Goal: Task Accomplishment & Management: Manage account settings

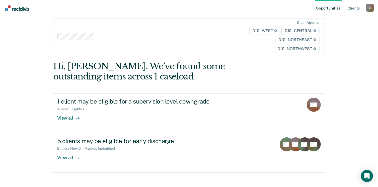
scroll to position [11, 0]
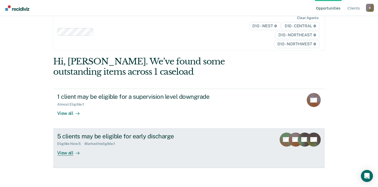
click at [67, 152] on div "View all" at bounding box center [71, 151] width 28 height 10
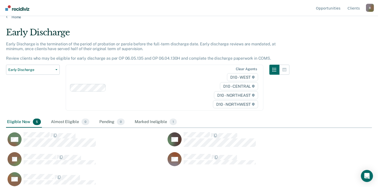
scroll to position [12, 0]
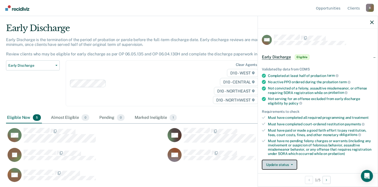
click at [278, 165] on button "Update status" at bounding box center [279, 165] width 35 height 10
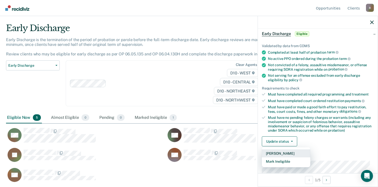
scroll to position [80, 0]
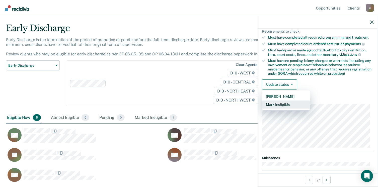
click at [279, 104] on button "Mark Ineligible" at bounding box center [286, 105] width 48 height 8
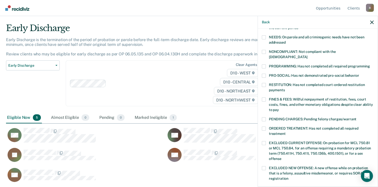
click at [262, 83] on span at bounding box center [264, 85] width 4 height 4
click at [285, 88] on input "RESTITUTION: Has not completed court-ordered restitution payments" at bounding box center [285, 88] width 0 height 0
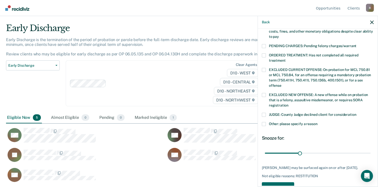
scroll to position [164, 0]
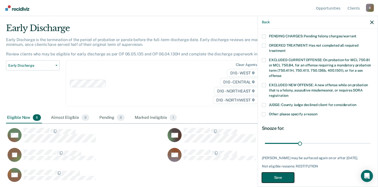
click at [281, 173] on button "Save" at bounding box center [278, 178] width 32 height 10
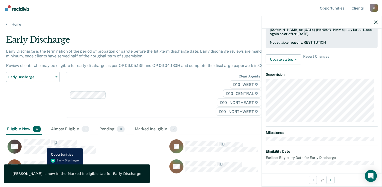
scroll to position [105, 0]
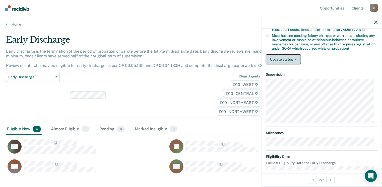
click at [292, 57] on button "Update status" at bounding box center [283, 60] width 35 height 10
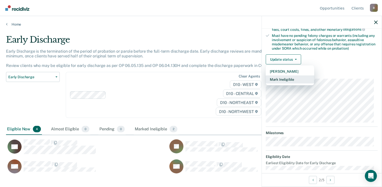
click at [283, 79] on button "Mark Ineligible" at bounding box center [290, 80] width 48 height 8
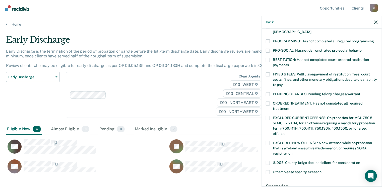
click at [267, 39] on span at bounding box center [268, 41] width 4 height 4
click at [374, 39] on input "PROGRAMMING: Has not completed all required programming" at bounding box center [374, 39] width 0 height 0
click at [269, 102] on span at bounding box center [268, 104] width 4 height 4
click at [290, 107] on input "ORDERED TREATMENT: Has not completed all required treatment" at bounding box center [290, 107] width 0 height 0
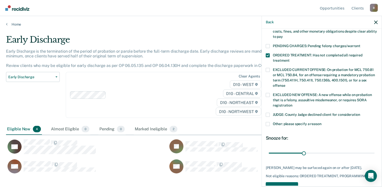
scroll to position [164, 0]
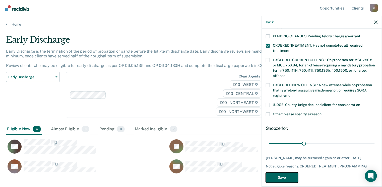
click at [281, 173] on button "Save" at bounding box center [282, 178] width 32 height 10
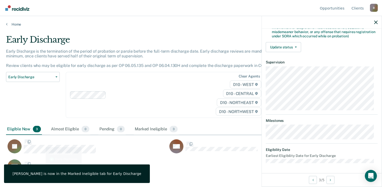
scroll to position [111, 0]
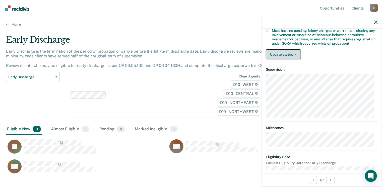
click at [287, 51] on button "Update status" at bounding box center [283, 54] width 35 height 10
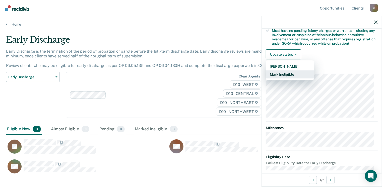
click at [286, 73] on button "Mark Ineligible" at bounding box center [290, 75] width 48 height 8
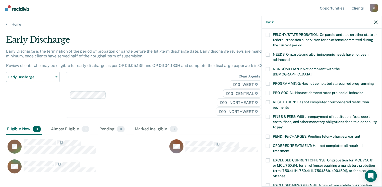
scroll to position [60, 0]
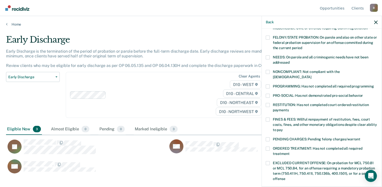
click at [269, 147] on span at bounding box center [268, 149] width 4 height 4
click at [290, 152] on input "ORDERED TREATMENT: Has not completed all required treatment" at bounding box center [290, 152] width 0 height 0
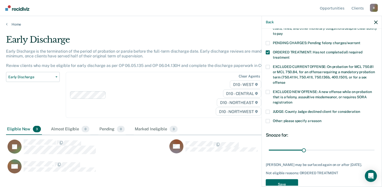
scroll to position [168, 0]
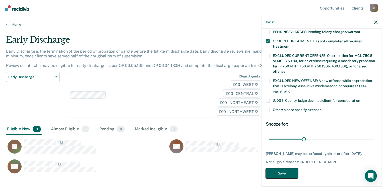
click at [283, 171] on button "Save" at bounding box center [282, 174] width 32 height 10
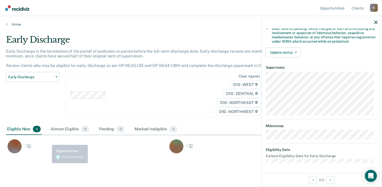
scroll to position [111, 0]
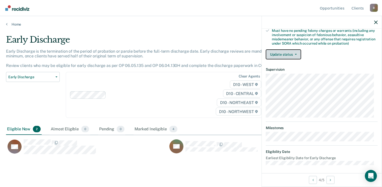
click at [296, 51] on button "Update status" at bounding box center [283, 54] width 35 height 10
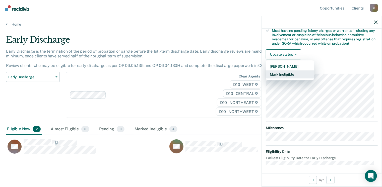
click at [290, 76] on button "Mark Ineligible" at bounding box center [290, 75] width 48 height 8
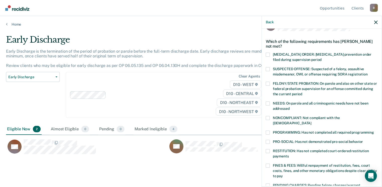
scroll to position [13, 0]
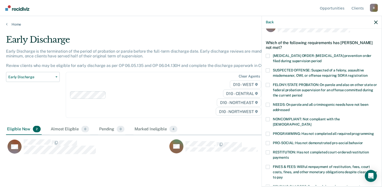
click at [266, 132] on span at bounding box center [268, 134] width 4 height 4
click at [374, 132] on input "PROGRAMMING: Has not completed all required programming" at bounding box center [374, 132] width 0 height 0
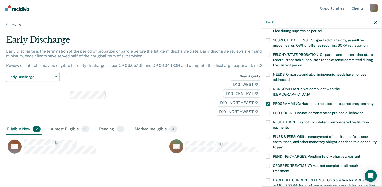
scroll to position [88, 0]
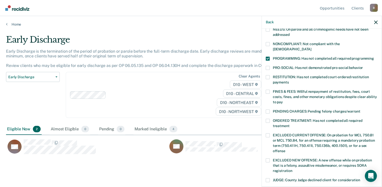
click at [268, 119] on span at bounding box center [268, 121] width 4 height 4
click at [290, 124] on input "ORDERED TREATMENT: Has not completed all required treatment" at bounding box center [290, 124] width 0 height 0
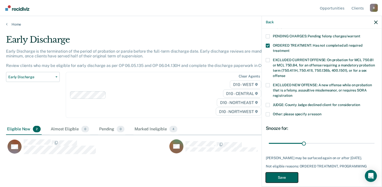
click at [287, 173] on button "Save" at bounding box center [282, 178] width 32 height 10
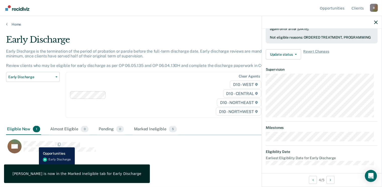
scroll to position [105, 0]
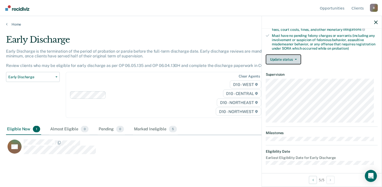
click at [291, 59] on button "Update status" at bounding box center [283, 60] width 35 height 10
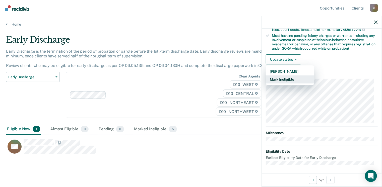
click at [290, 78] on button "Mark Ineligible" at bounding box center [290, 80] width 48 height 8
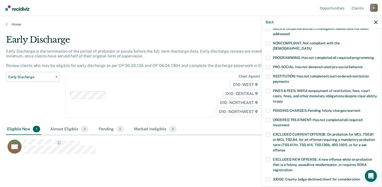
scroll to position [80, 0]
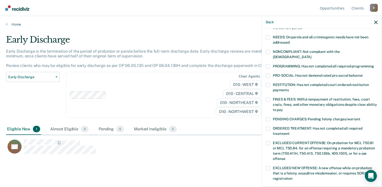
click at [268, 65] on span at bounding box center [268, 67] width 4 height 4
click at [374, 65] on input "PROGRAMMING: Has not completed all required programming" at bounding box center [374, 65] width 0 height 0
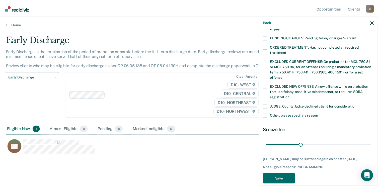
scroll to position [168, 0]
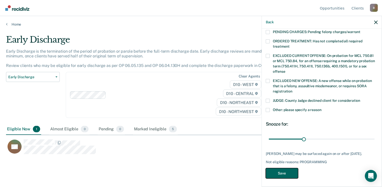
click at [290, 171] on button "Save" at bounding box center [282, 174] width 32 height 10
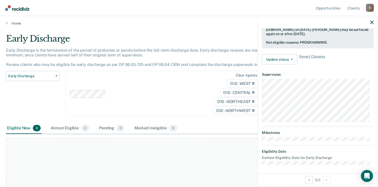
scroll to position [0, 0]
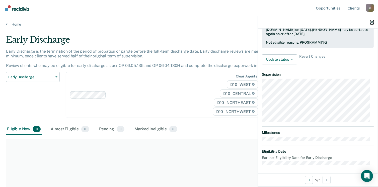
click at [372, 21] on icon "button" at bounding box center [373, 23] width 4 height 4
